Goal: Subscribe to service/newsletter

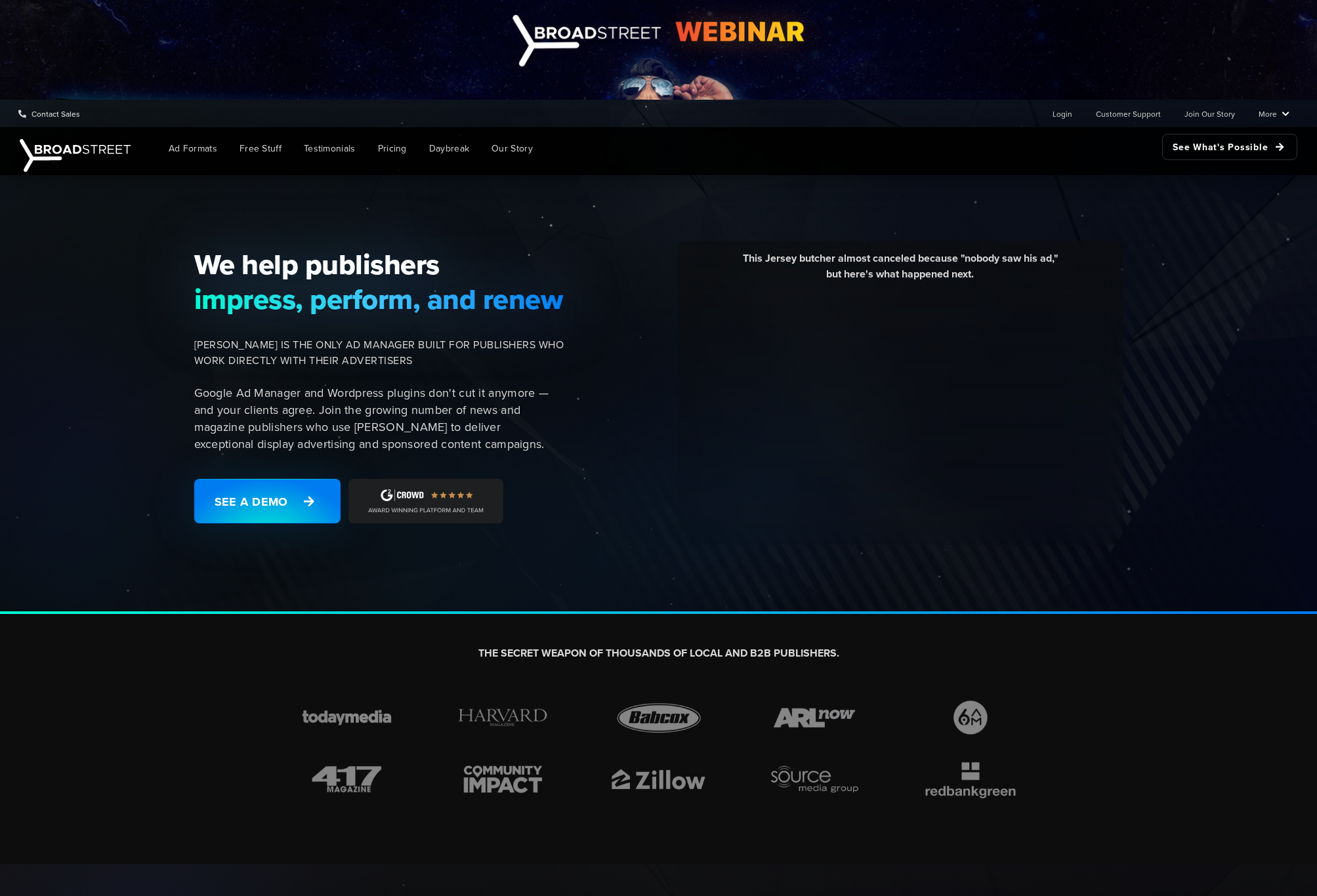
scroll to position [307, 0]
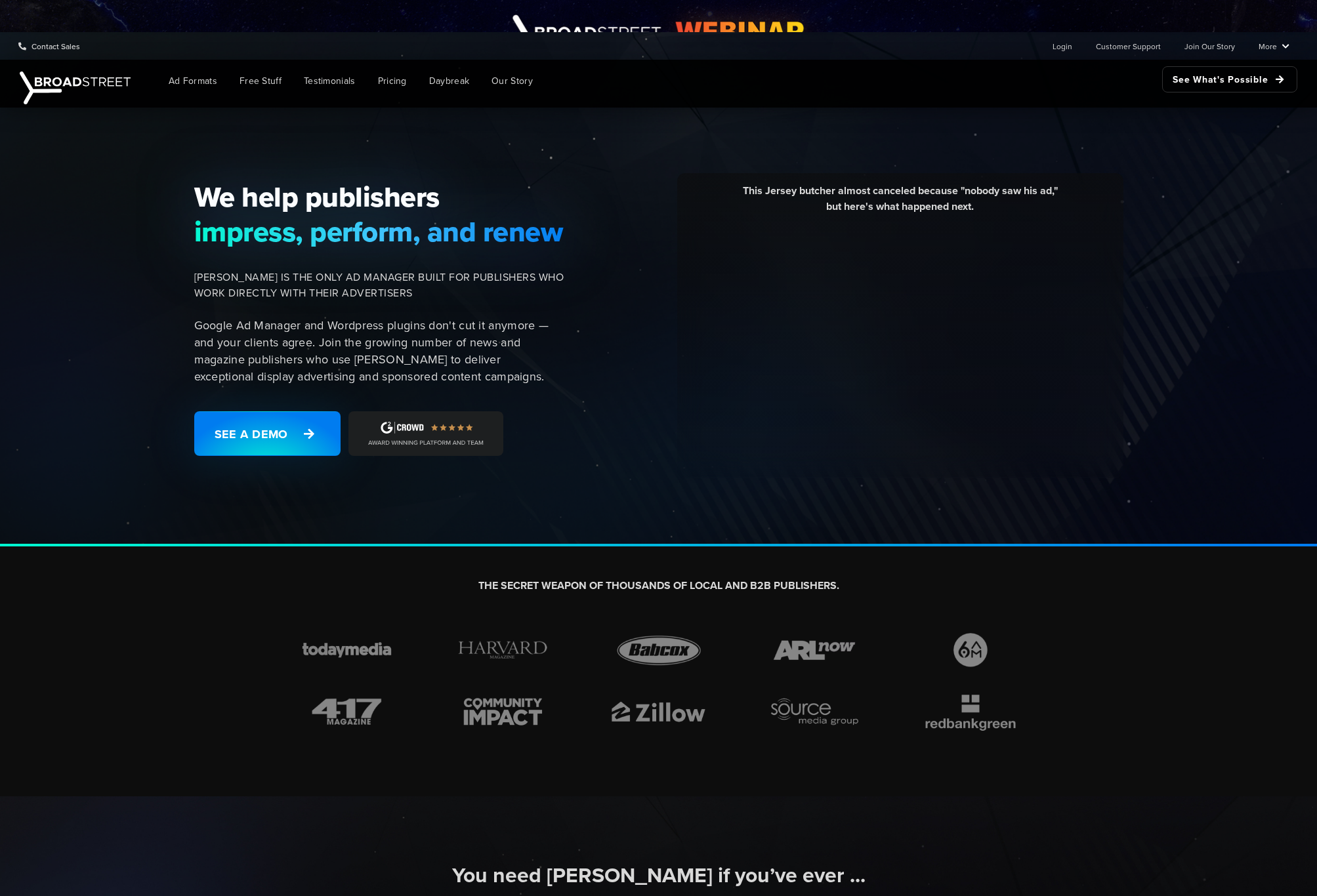
click at [402, 429] on img at bounding box center [426, 434] width 155 height 45
click at [405, 429] on img at bounding box center [426, 434] width 155 height 45
click at [644, 408] on div "This Jersey butcher almost canceled because "nobody saw his ad," but here's wha…" at bounding box center [855, 326] width 552 height 305
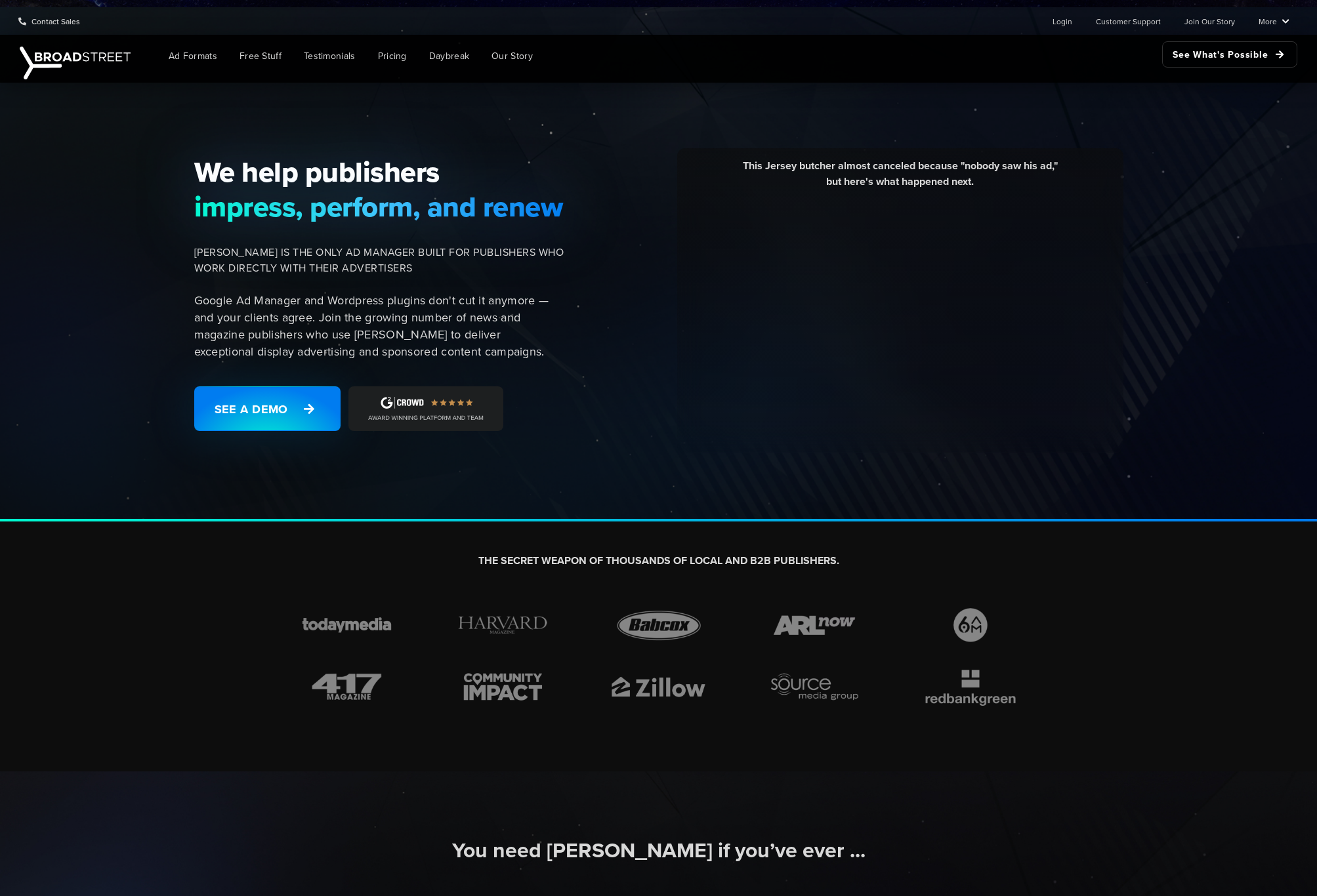
scroll to position [341, 0]
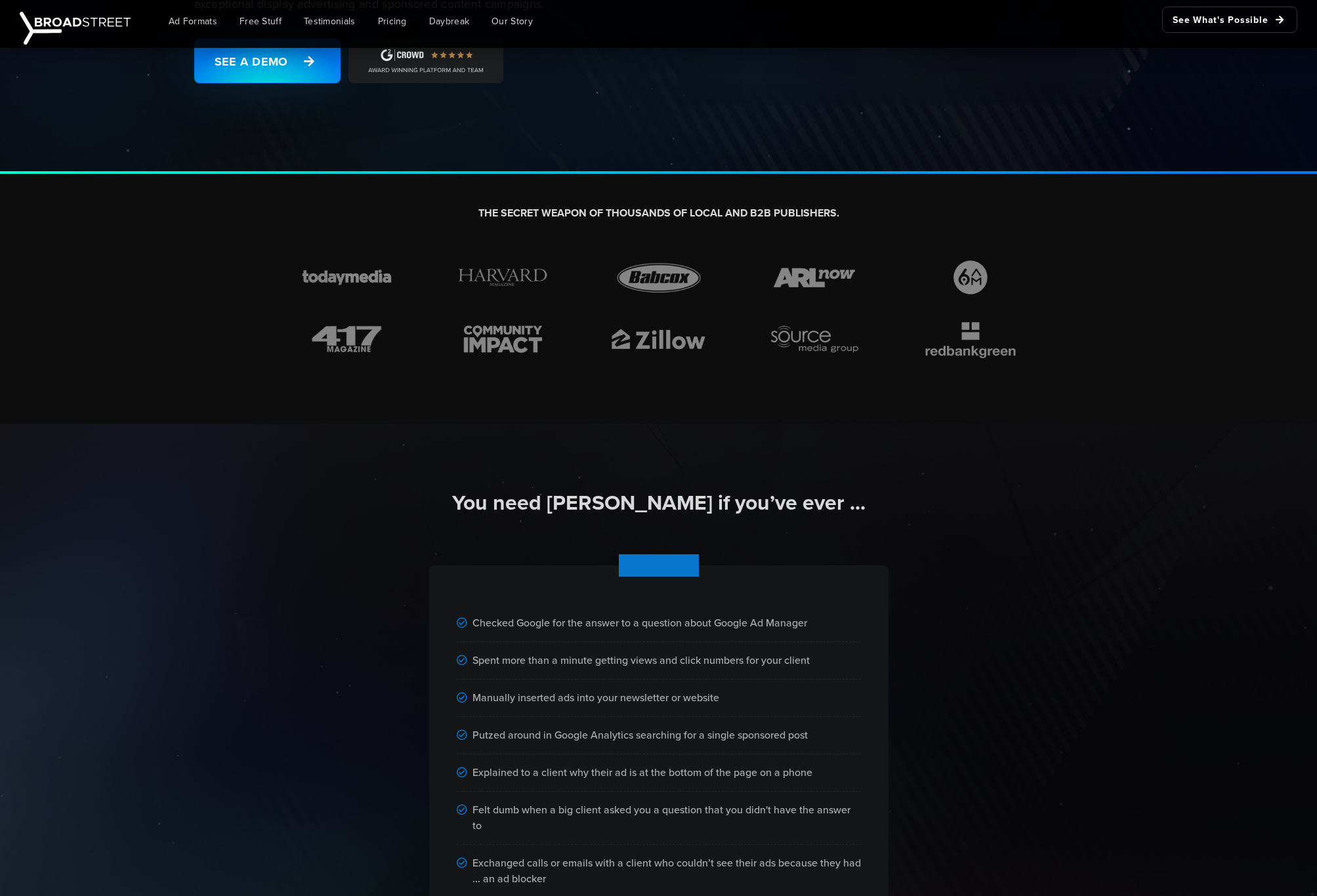
click at [660, 335] on img at bounding box center [658, 340] width 109 height 41
click at [452, 17] on span "Daybreak" at bounding box center [449, 21] width 40 height 14
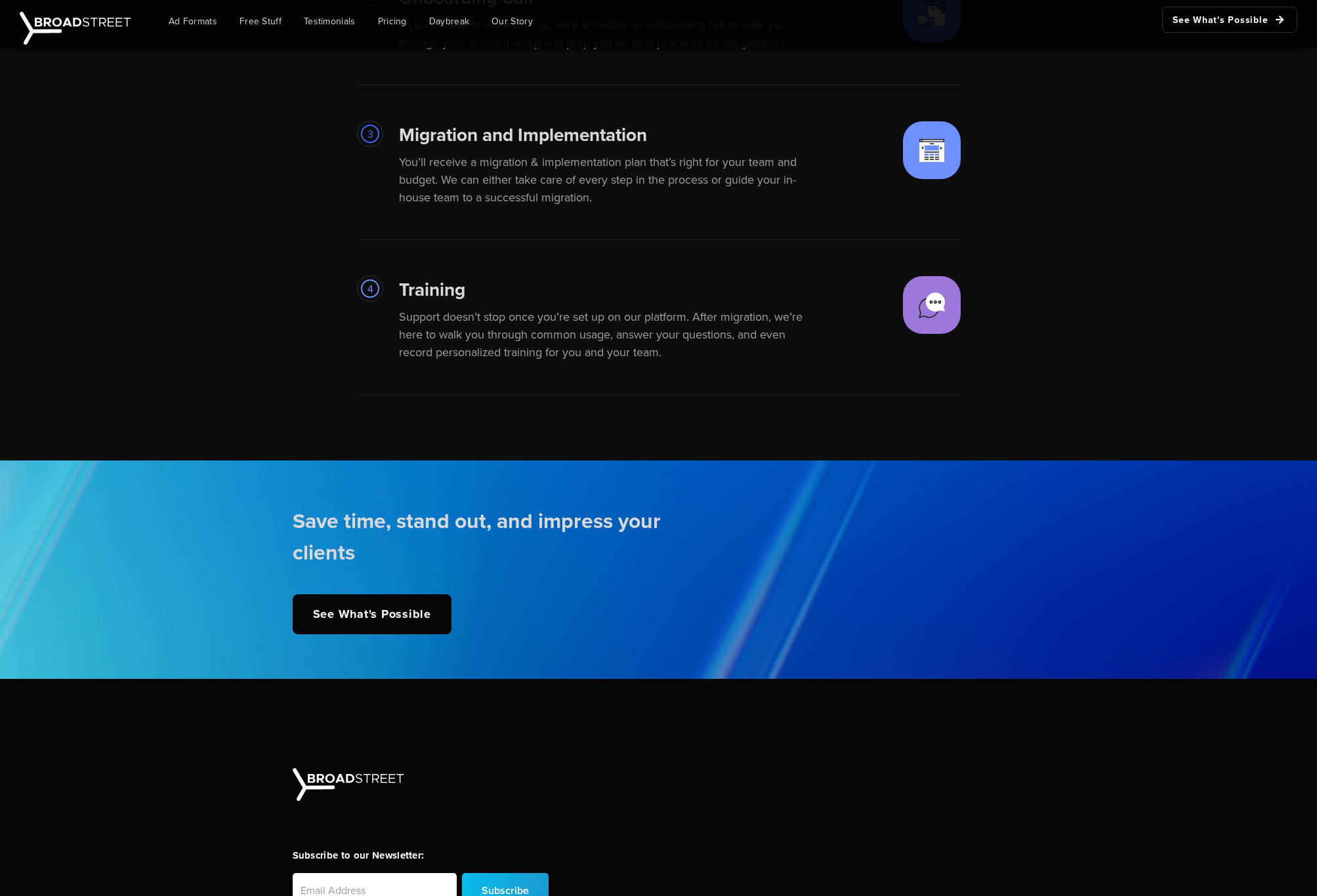
scroll to position [2927, 0]
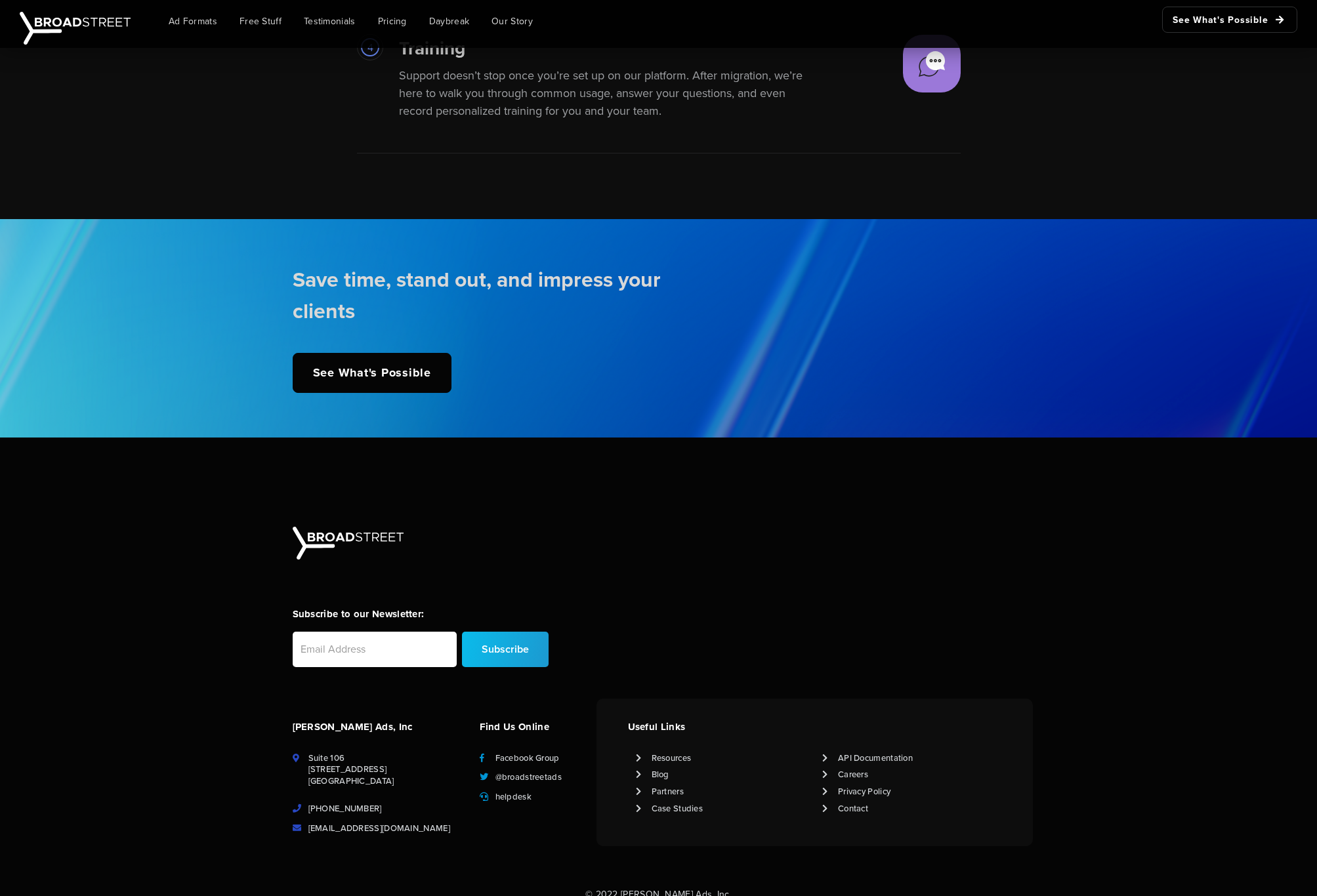
click at [346, 632] on input "email" at bounding box center [375, 650] width 164 height 35
